Goal: Task Accomplishment & Management: Use online tool/utility

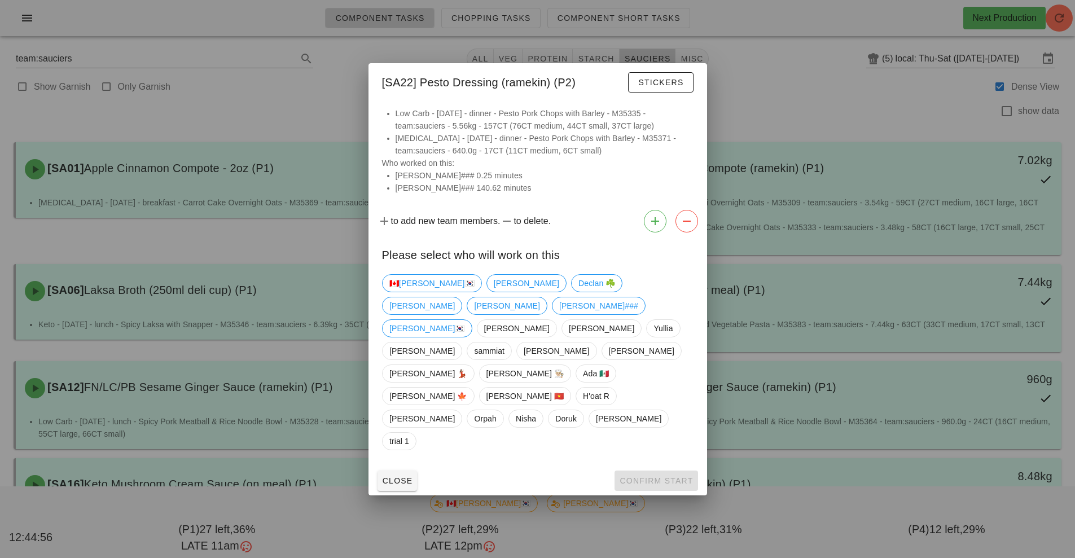
click at [829, 90] on div at bounding box center [537, 279] width 1075 height 558
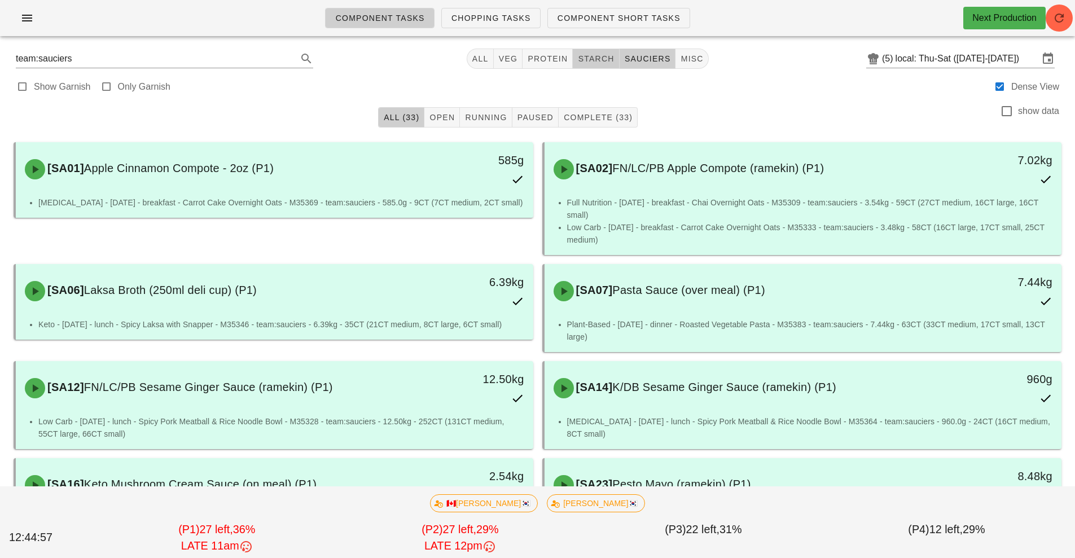
click at [607, 58] on span "starch" at bounding box center [595, 58] width 37 height 9
type input "team:starch"
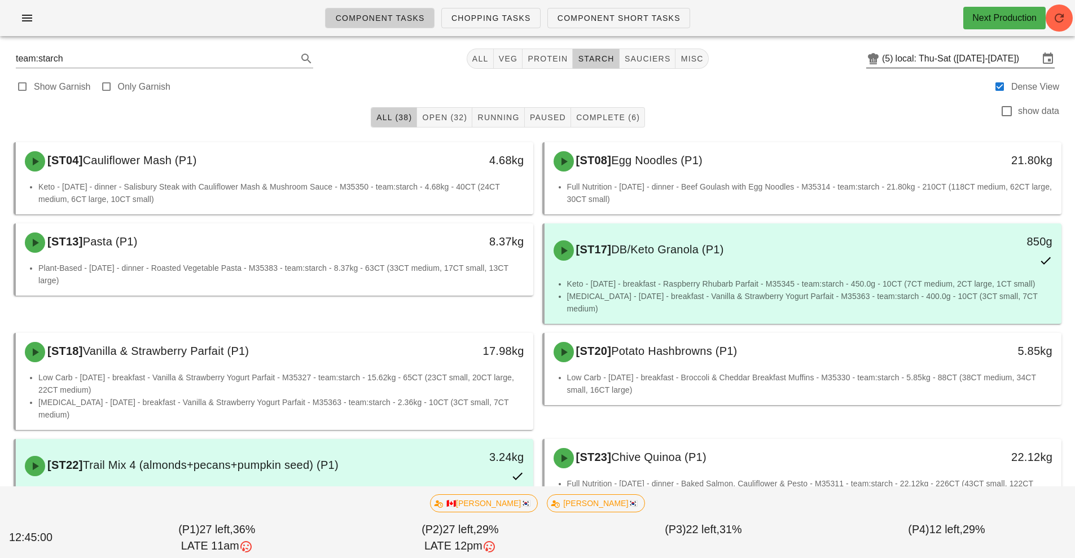
click at [937, 60] on input "local: Thu-Sat ([DATE]-[DATE])" at bounding box center [967, 59] width 143 height 18
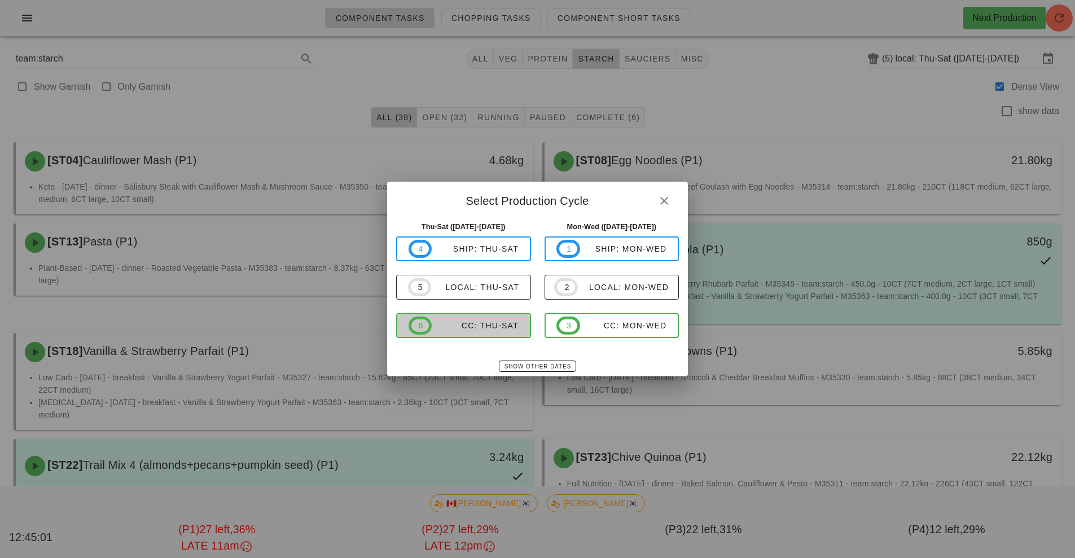
click at [486, 326] on div "CC: Thu-Sat" at bounding box center [475, 325] width 87 height 9
type input "CC: Thu-Sat (Sep 4-Sep 6)"
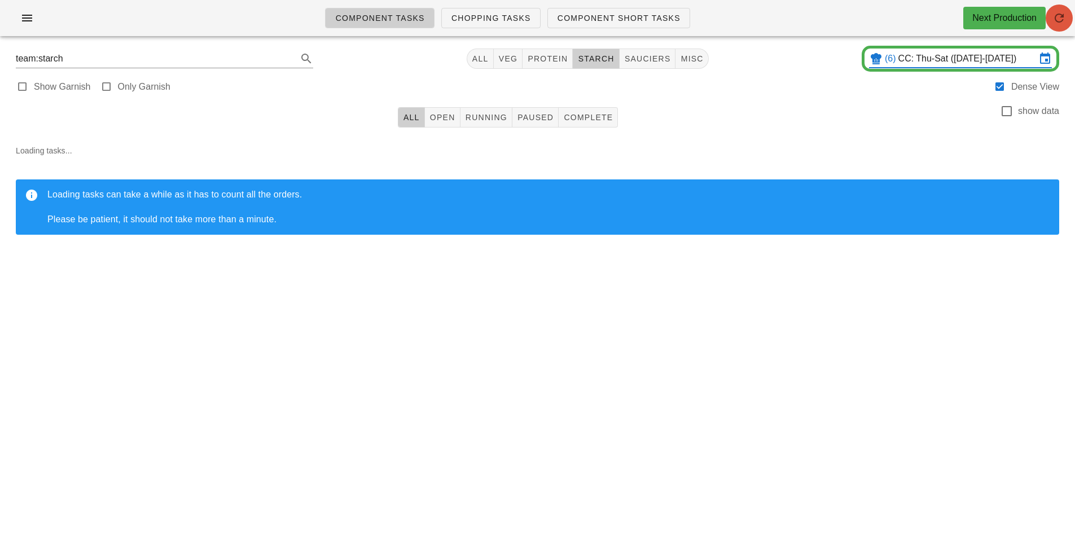
click at [1063, 22] on icon "button" at bounding box center [1060, 18] width 14 height 14
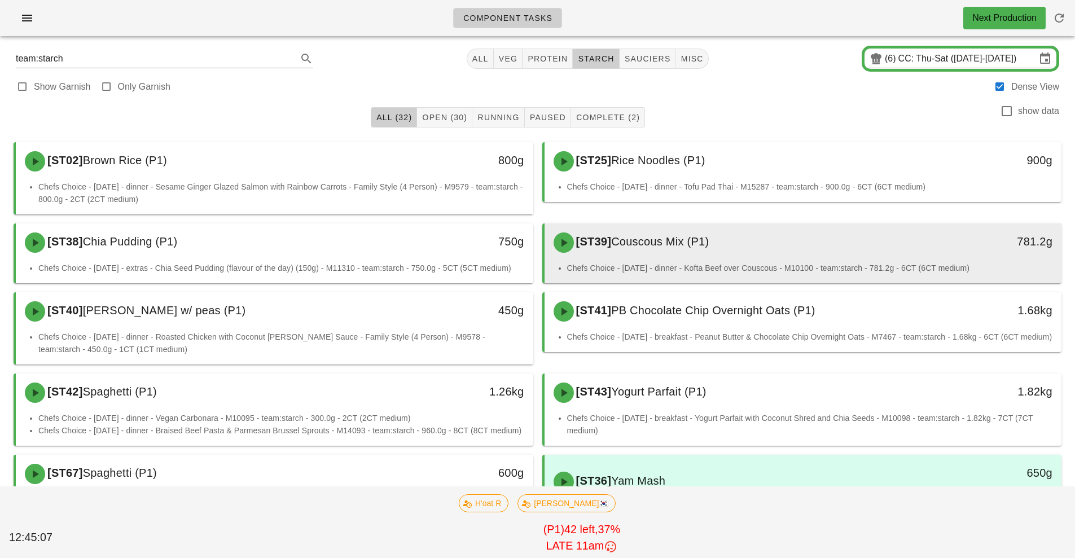
click at [785, 252] on div "[ST39] Couscous Mix (P1)" at bounding box center [739, 243] width 384 height 34
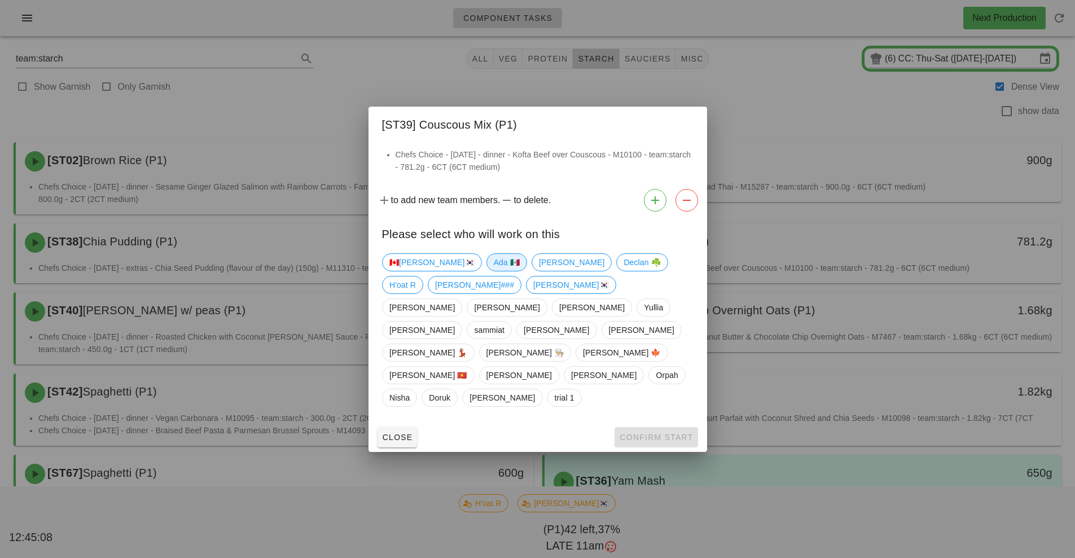
click at [493, 271] on span "Ada 🇲🇽" at bounding box center [506, 262] width 26 height 17
click at [639, 433] on span "Confirm Start" at bounding box center [656, 437] width 74 height 9
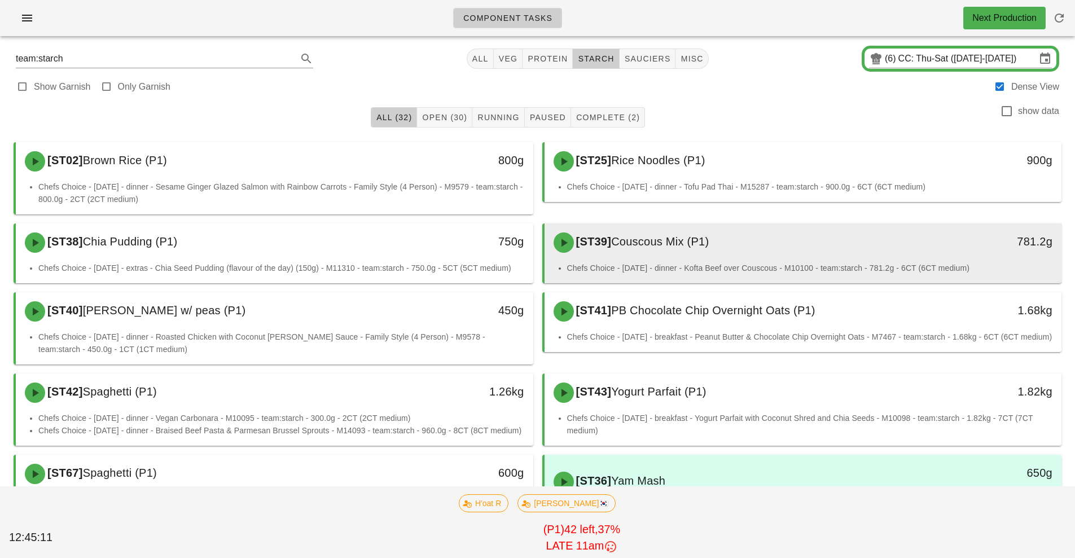
click at [826, 258] on div "[ST39] Couscous Mix (P1)" at bounding box center [739, 243] width 384 height 34
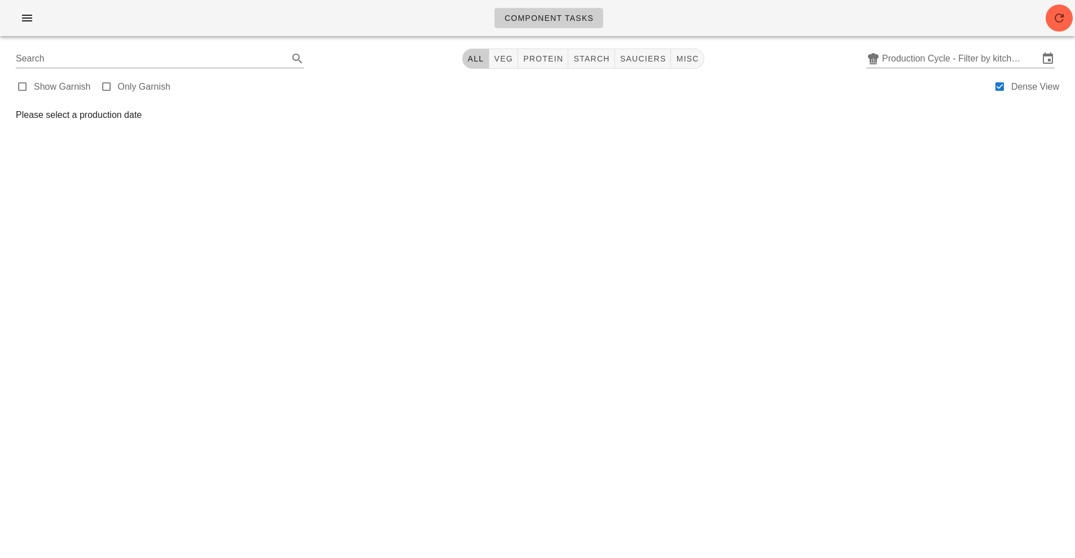
click at [829, 361] on div "Component Tasks Search All veg protein starch sauciers misc Production Cycle - …" at bounding box center [537, 279] width 1075 height 558
click at [721, 402] on div "Component Tasks Search All veg protein starch sauciers misc Production Cycle - …" at bounding box center [537, 279] width 1075 height 558
click at [467, 146] on div "Component Tasks Search All veg protein starch sauciers misc Production Cycle - …" at bounding box center [537, 279] width 1075 height 558
click at [912, 54] on input "Production Cycle - Filter by kitchen production schedules" at bounding box center [960, 59] width 157 height 18
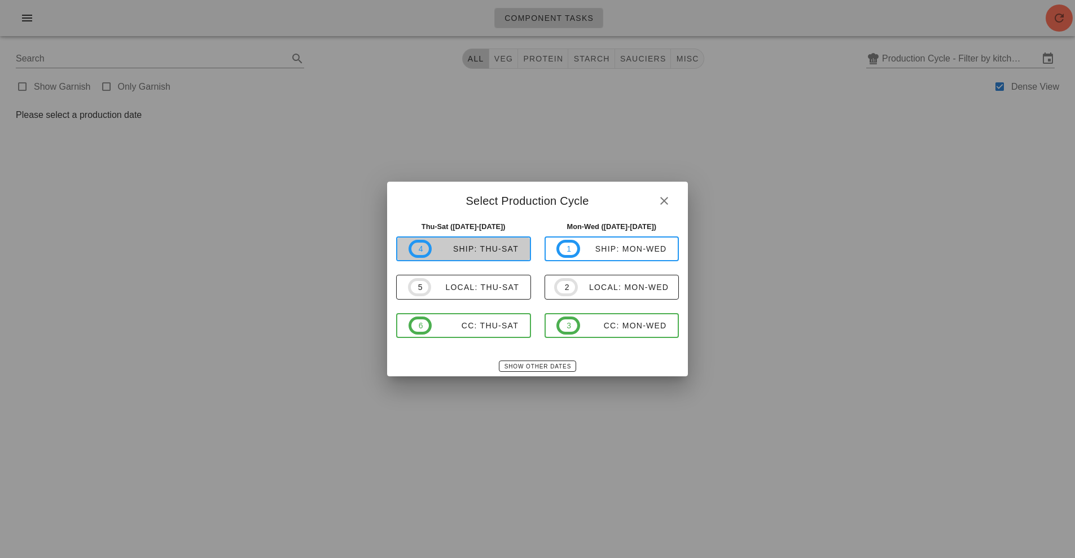
click at [503, 251] on div "ship: Thu-Sat" at bounding box center [475, 248] width 87 height 9
type input "ship: Thu-Sat (Sep 4-Sep 6)"
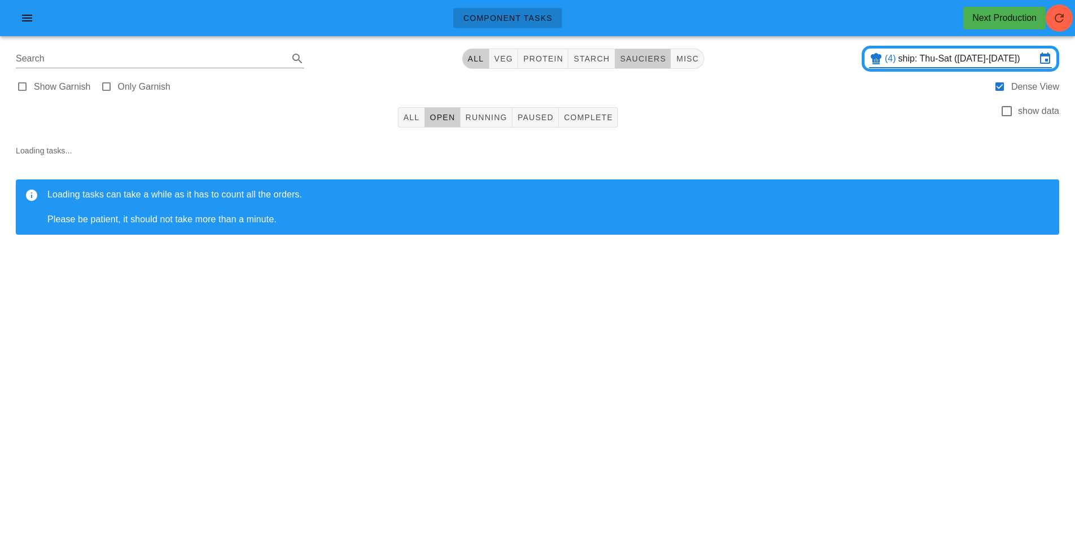
click at [650, 59] on span "sauciers" at bounding box center [643, 58] width 47 height 9
type input "team:sauciers"
click at [592, 126] on button "Complete" at bounding box center [588, 117] width 59 height 20
click at [924, 65] on input "ship: Thu-Sat (Sep 4-Sep 6)" at bounding box center [967, 59] width 138 height 18
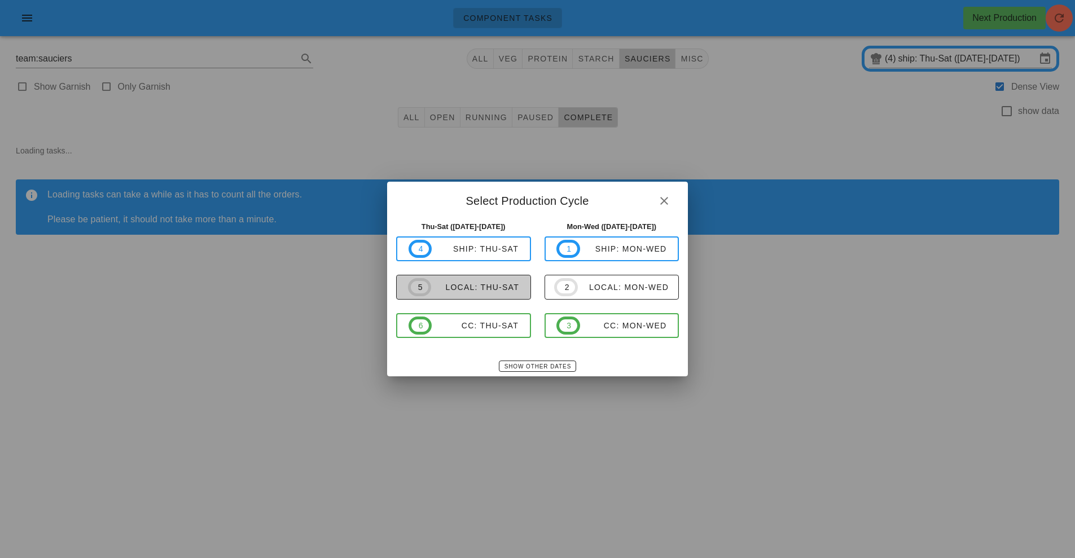
click at [507, 283] on div "local: Thu-Sat" at bounding box center [475, 287] width 88 height 9
type input "local: Thu-Sat ([DATE]-[DATE])"
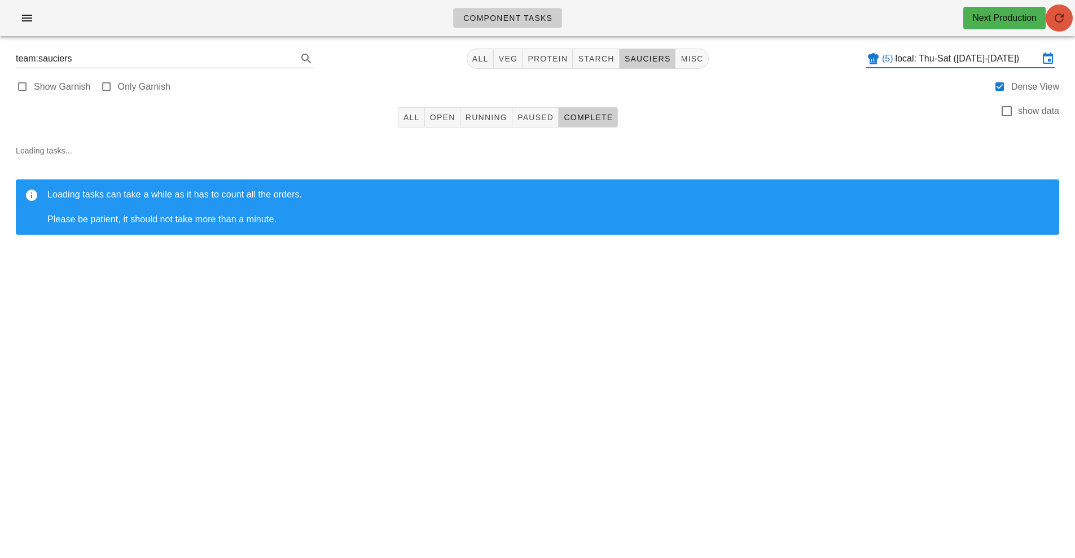
click at [1066, 28] on button "button" at bounding box center [1059, 18] width 27 height 27
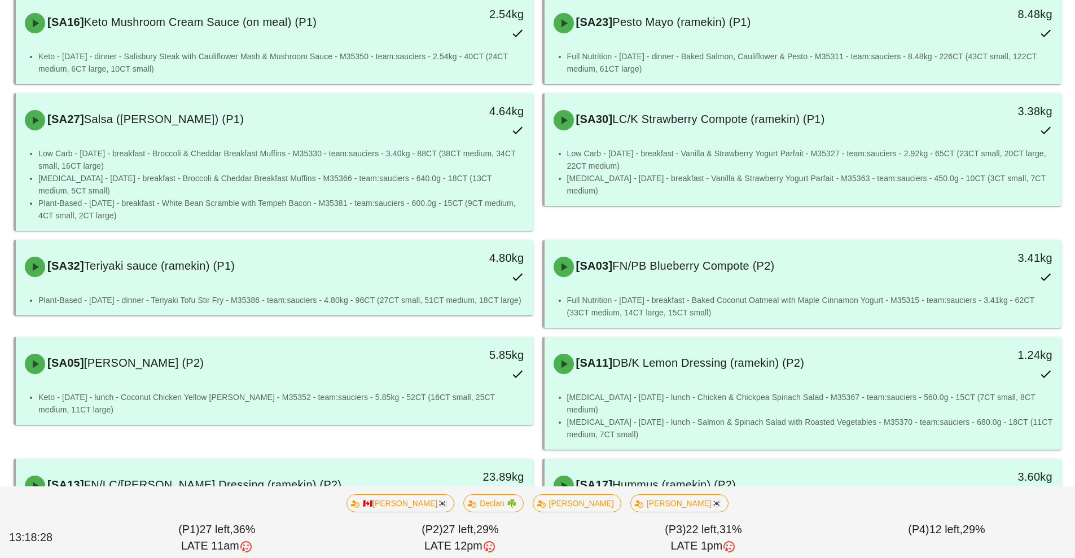
scroll to position [463, 0]
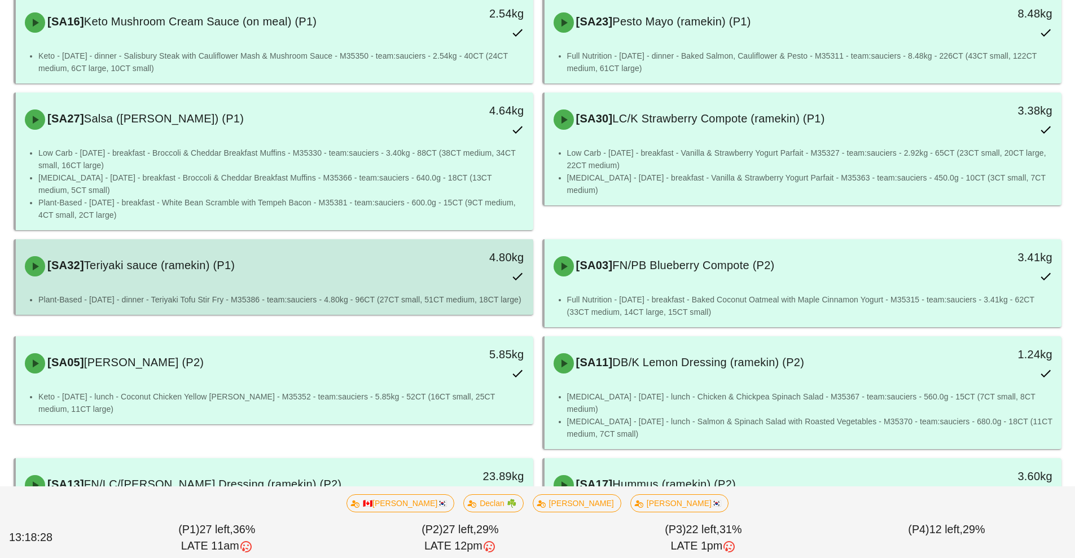
click at [466, 279] on div "4.80kg" at bounding box center [466, 267] width 128 height 50
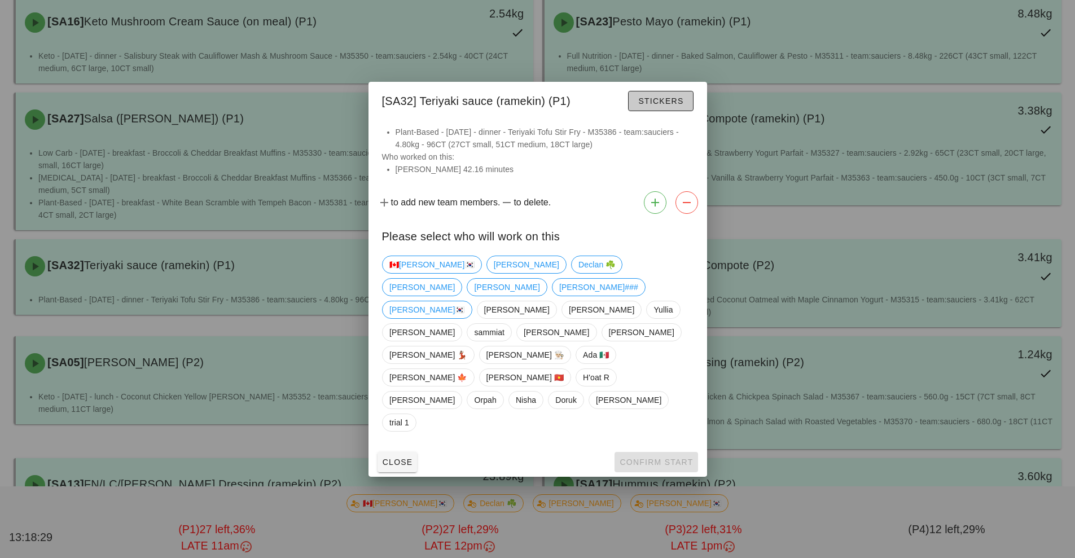
click at [666, 111] on button "Stickers" at bounding box center [660, 101] width 65 height 20
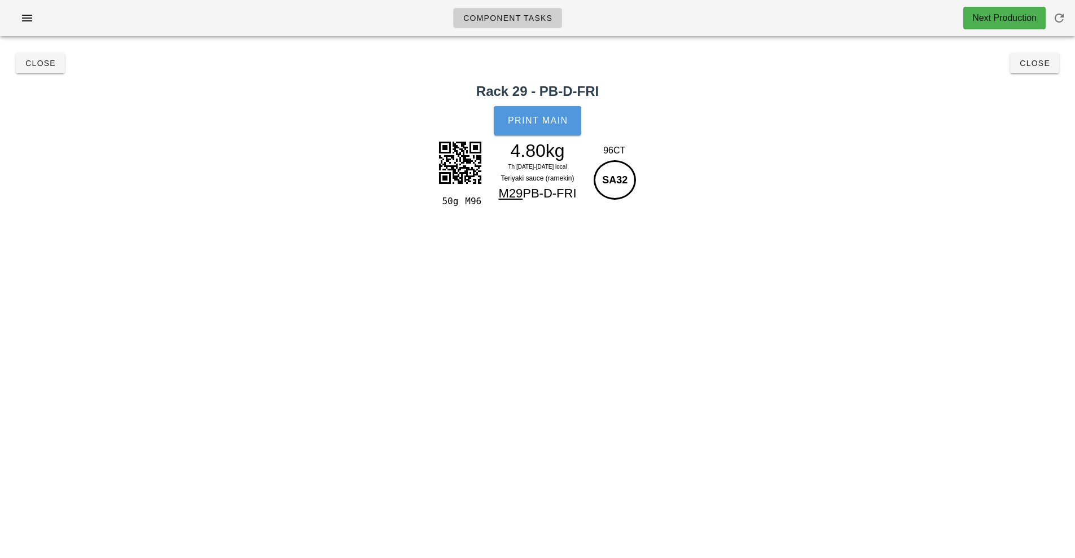
click at [560, 128] on button "Print Main" at bounding box center [537, 120] width 87 height 29
